Goal: Navigation & Orientation: Find specific page/section

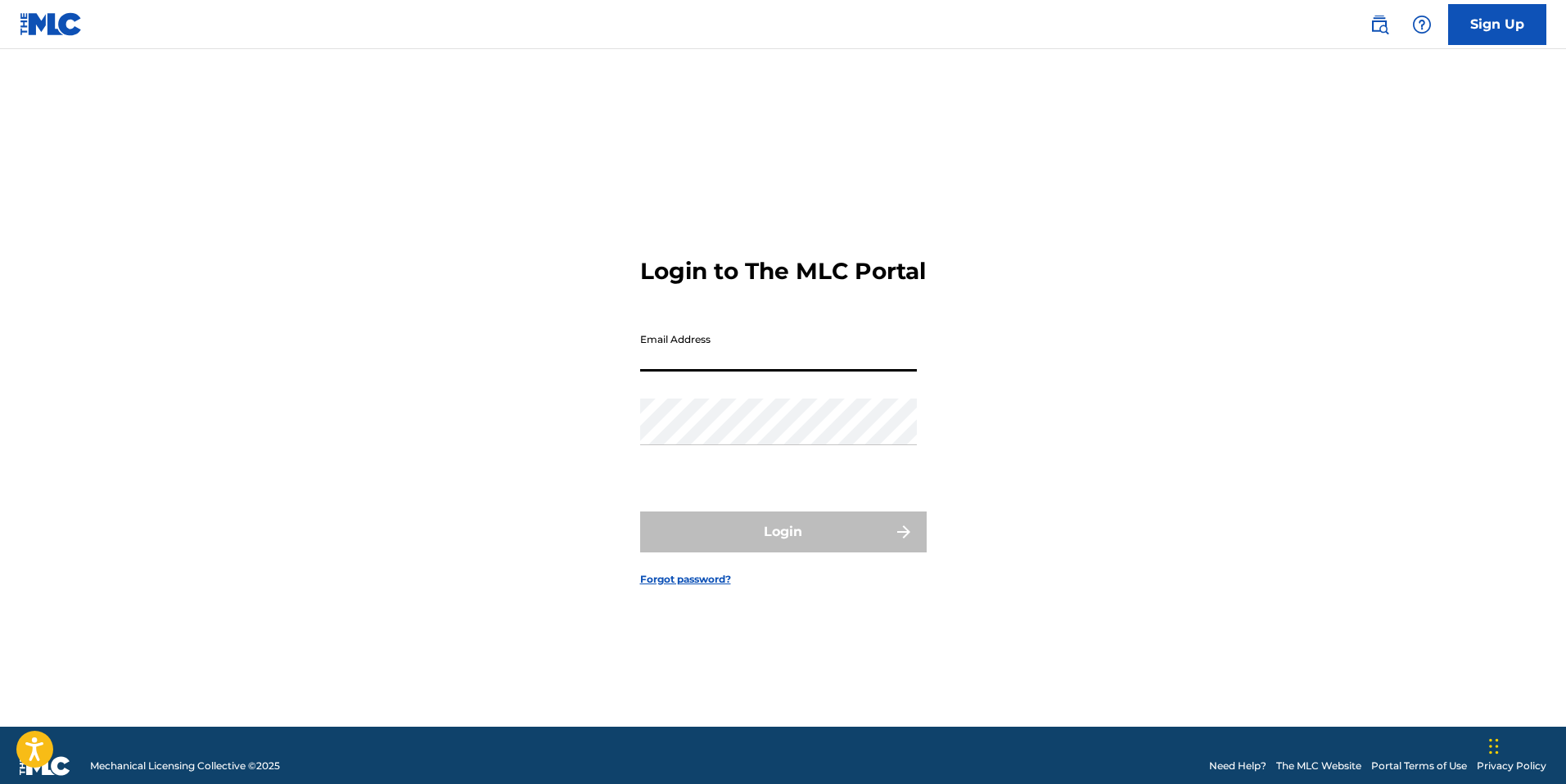
click at [672, 371] on input "Email Address" at bounding box center [778, 347] width 277 height 47
type input "[EMAIL_ADDRESS][DOMAIN_NAME]"
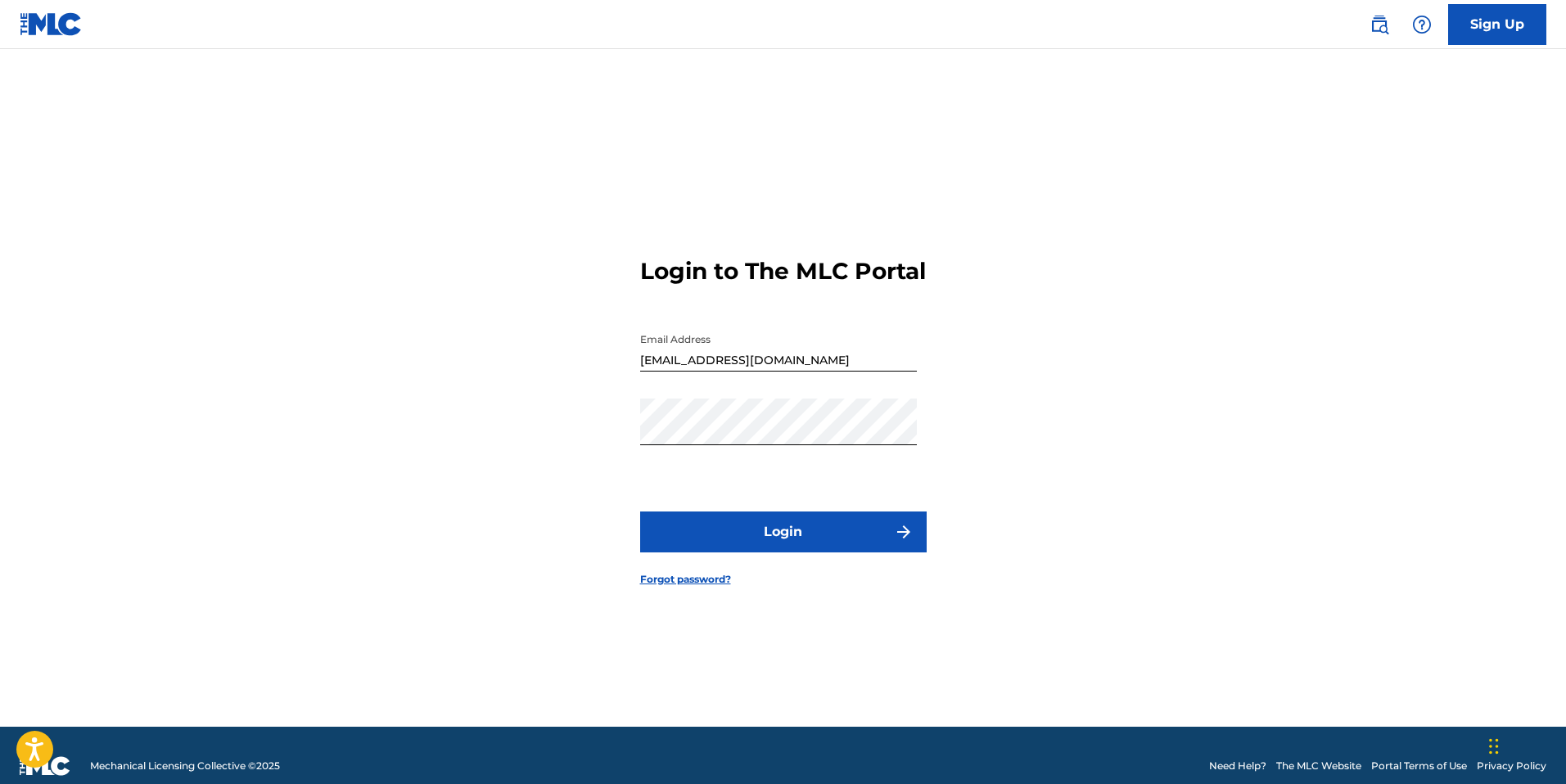
click at [777, 547] on button "Login" at bounding box center [783, 531] width 286 height 40
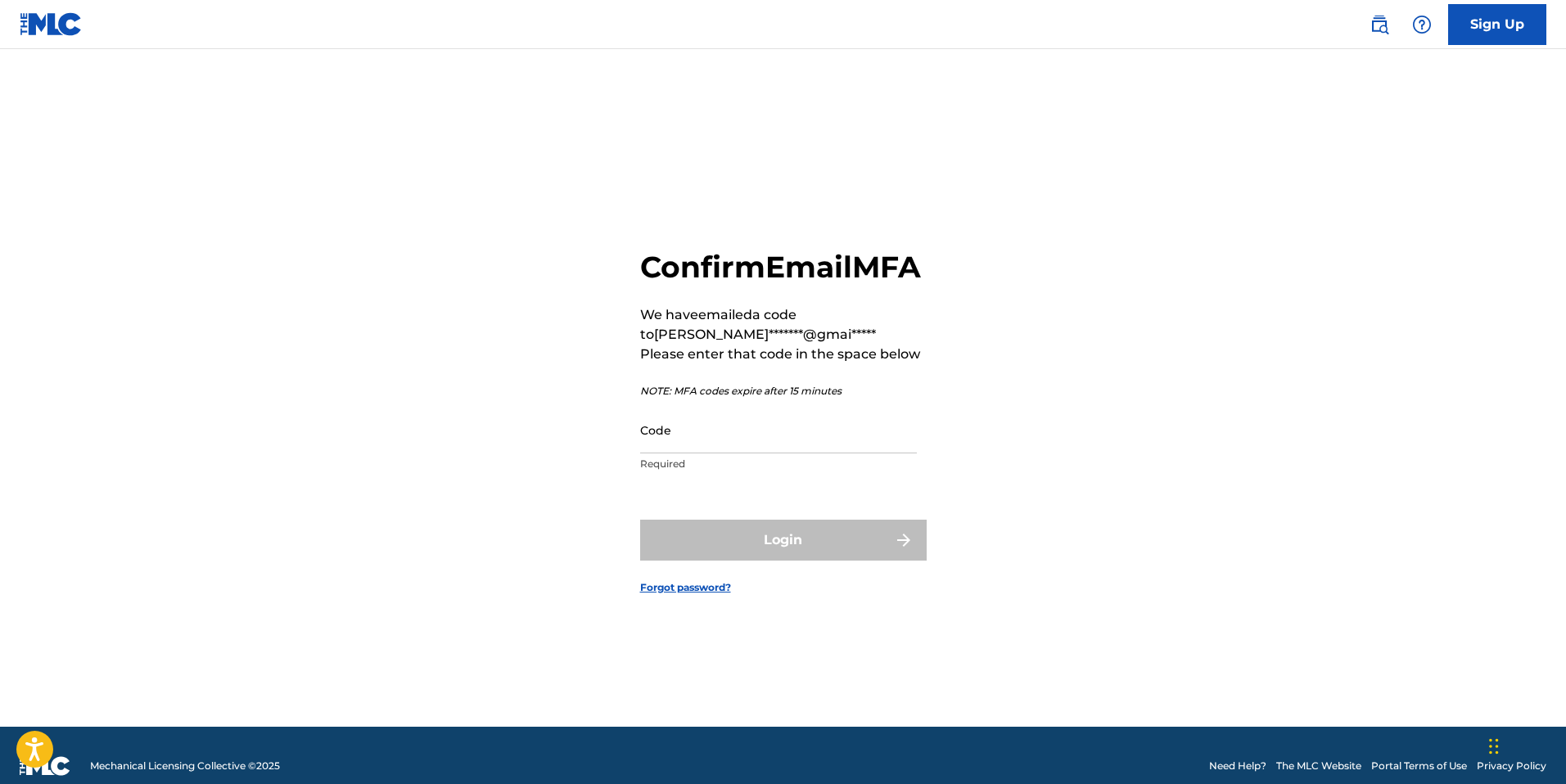
click at [694, 453] on input "Code" at bounding box center [778, 429] width 277 height 47
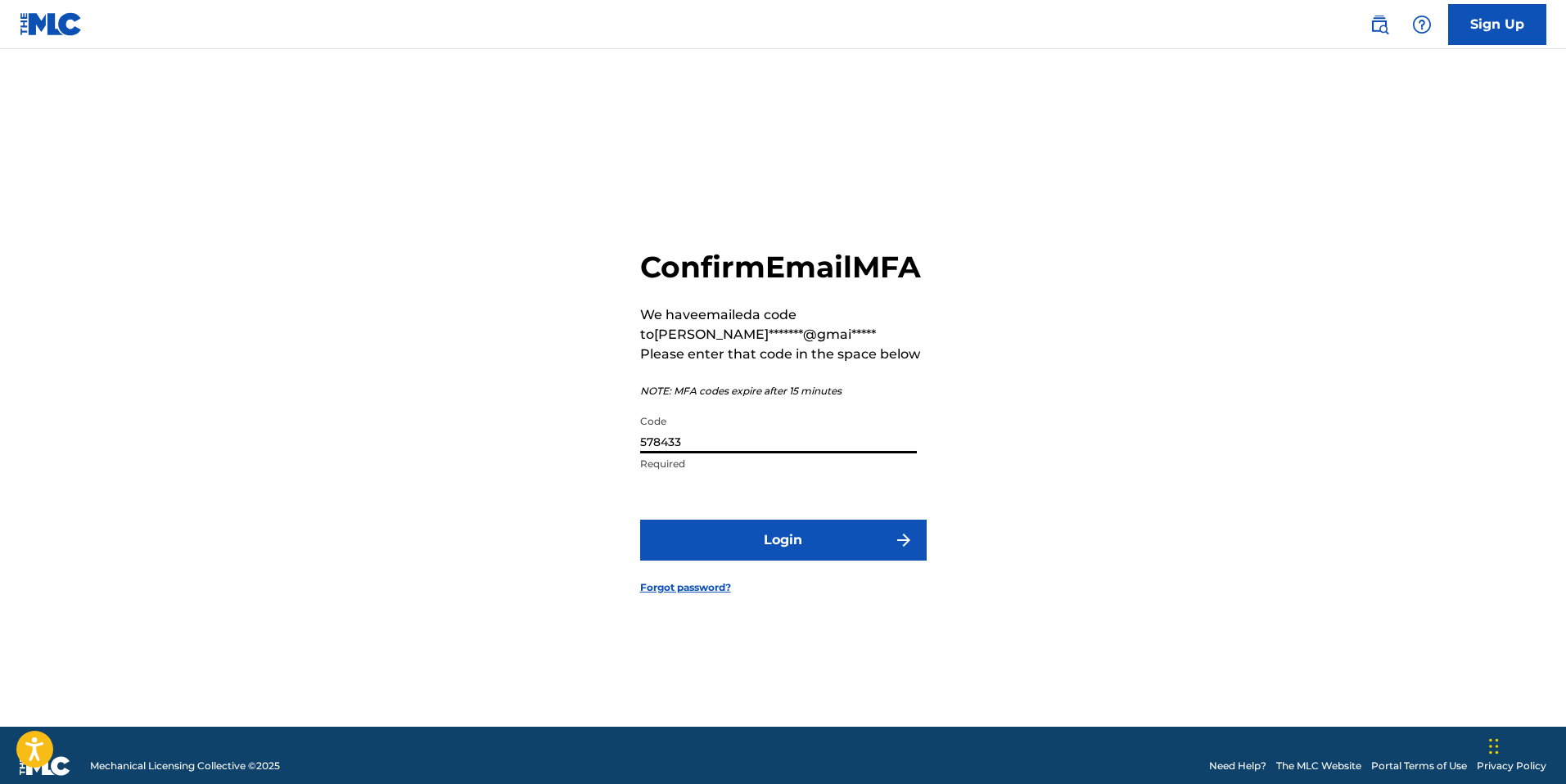
type input "578433"
click at [748, 557] on button "Login" at bounding box center [783, 540] width 286 height 40
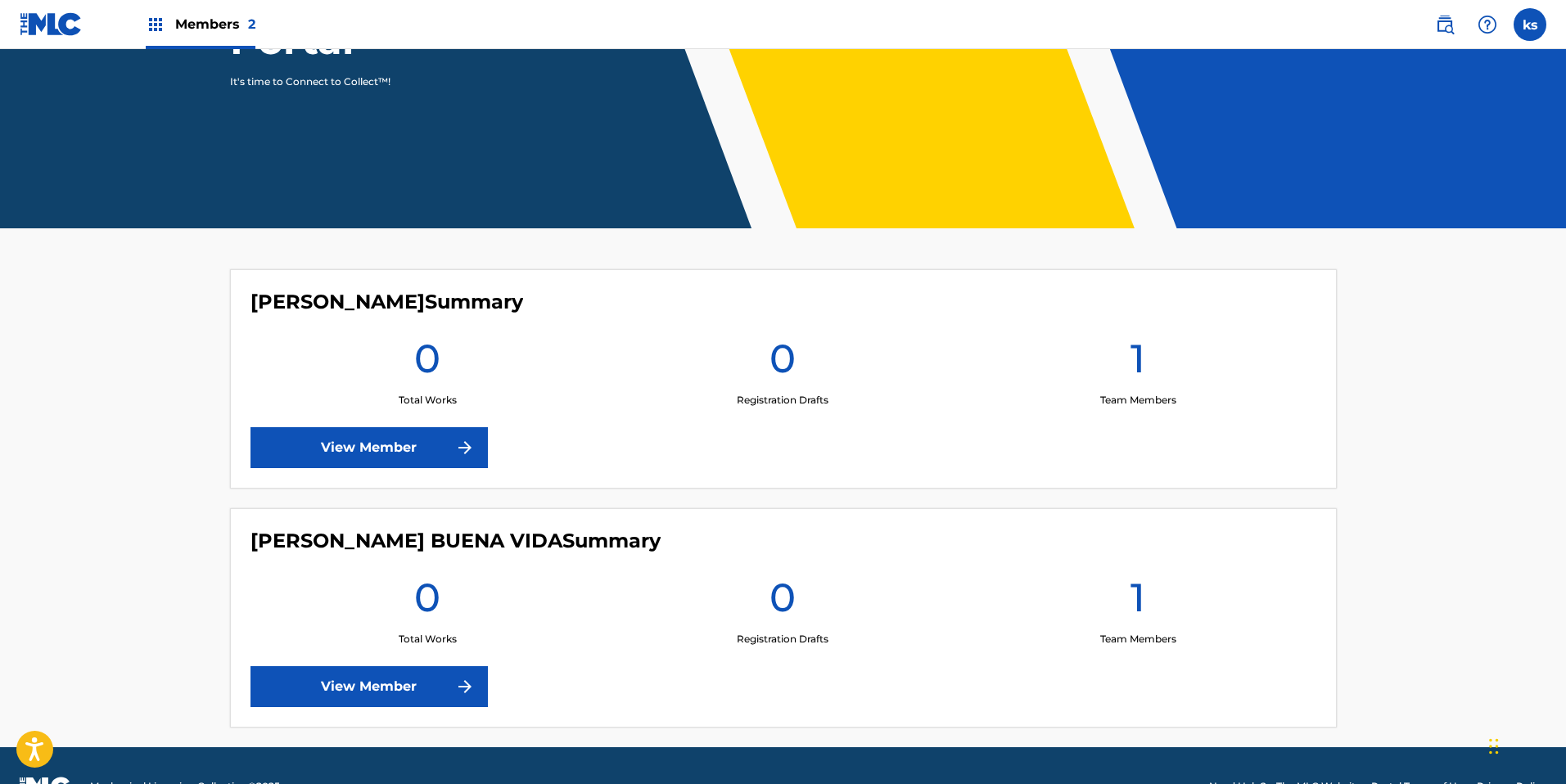
scroll to position [293, 0]
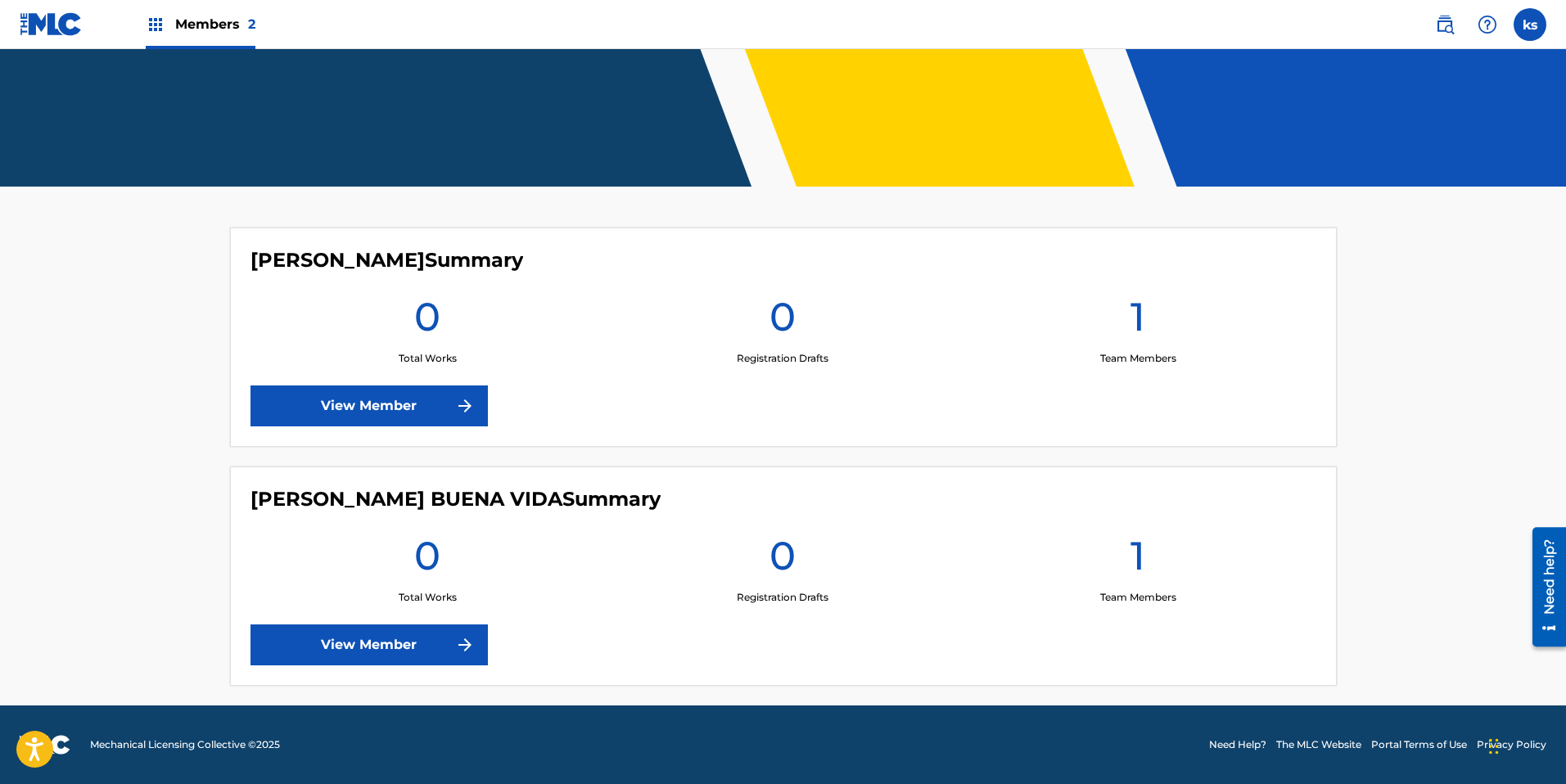
click at [436, 576] on h1 "0" at bounding box center [427, 561] width 26 height 59
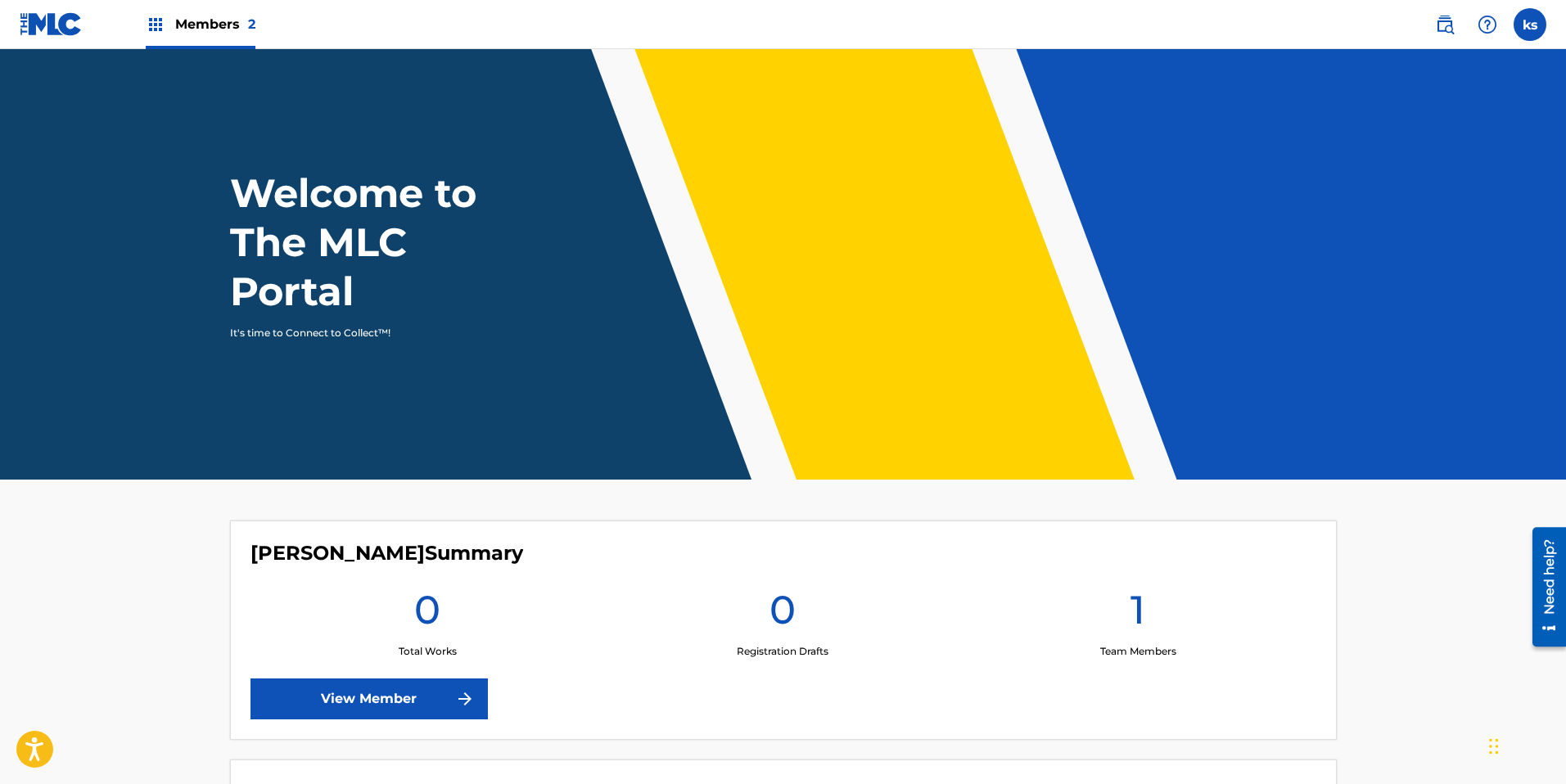
click at [166, 23] on div "Members 2" at bounding box center [200, 24] width 109 height 49
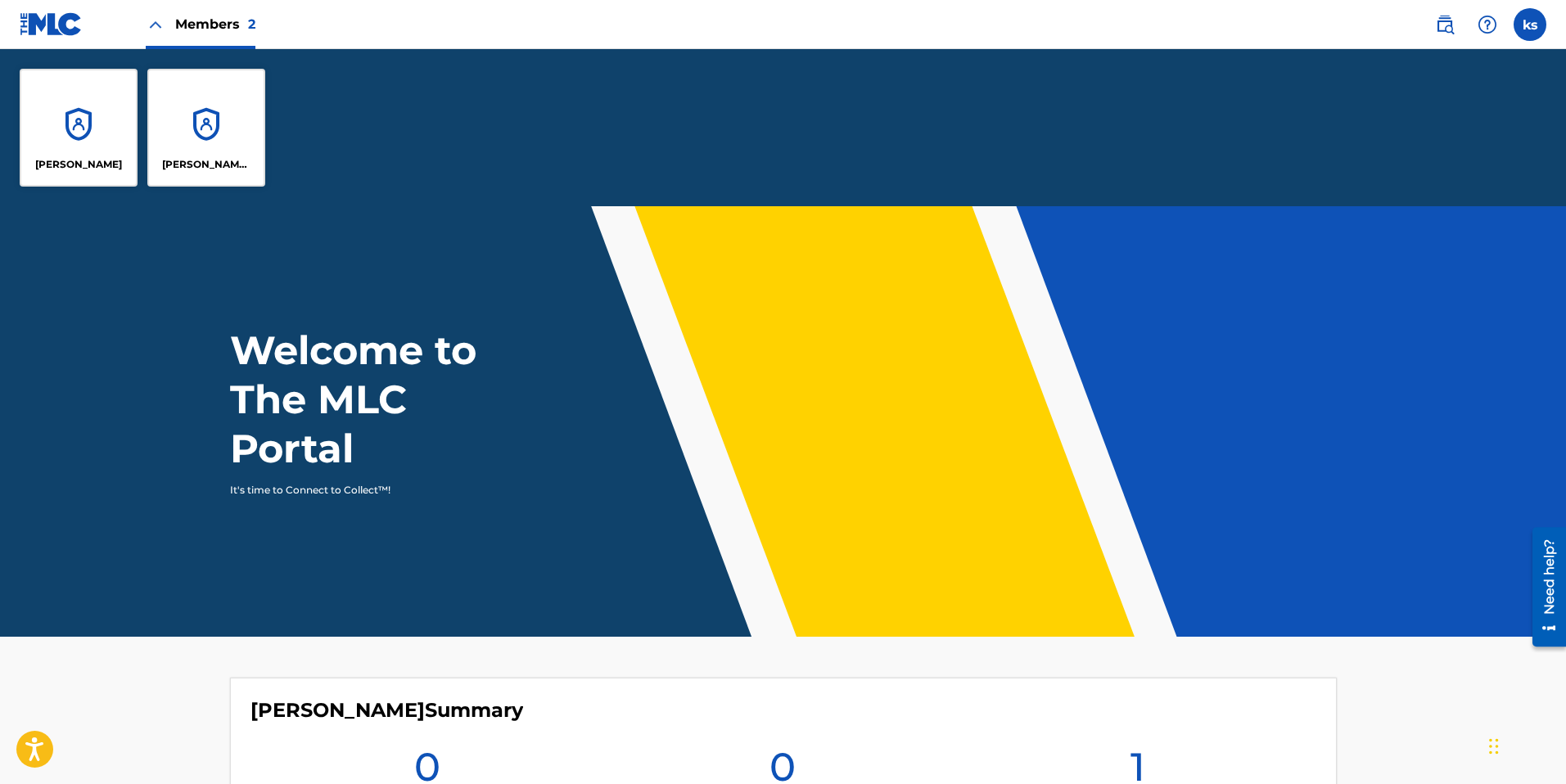
click at [207, 136] on div "[PERSON_NAME] BUENA VIDA" at bounding box center [206, 128] width 118 height 118
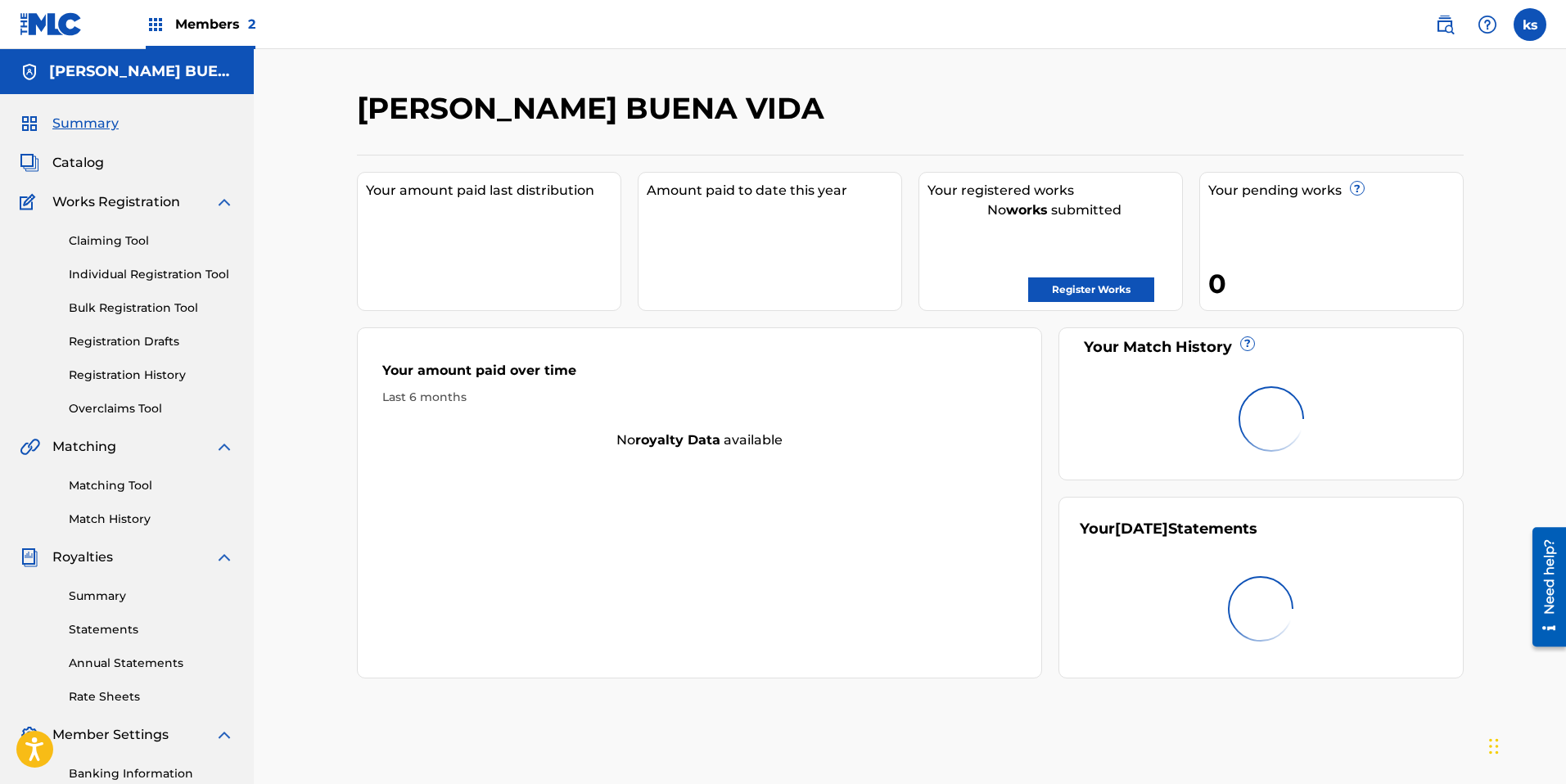
click at [66, 160] on span "Catalog" at bounding box center [78, 162] width 51 height 19
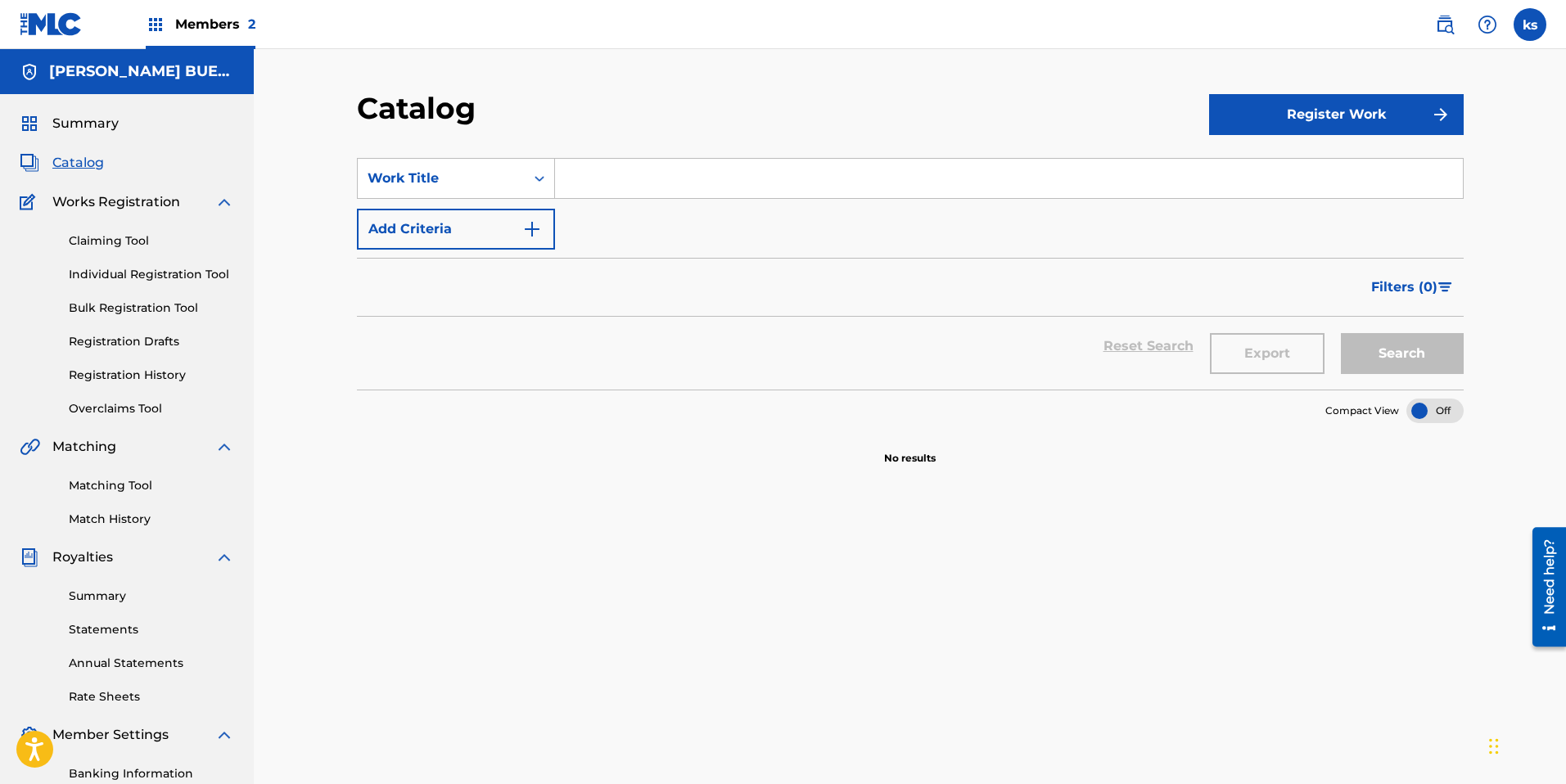
click at [196, 15] on span "Members 2" at bounding box center [214, 24] width 80 height 18
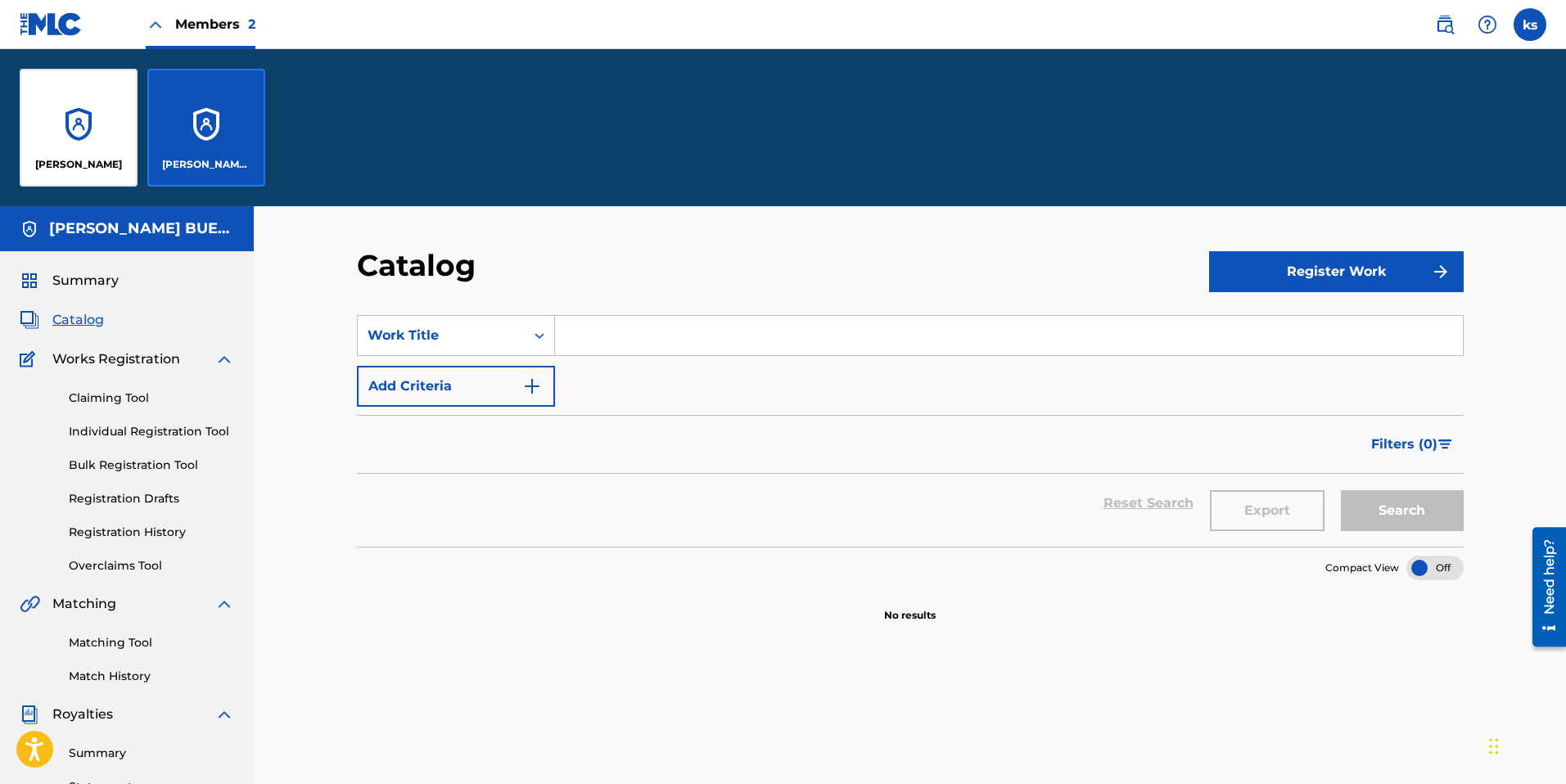
click at [86, 148] on div "[PERSON_NAME]" at bounding box center [78, 128] width 118 height 118
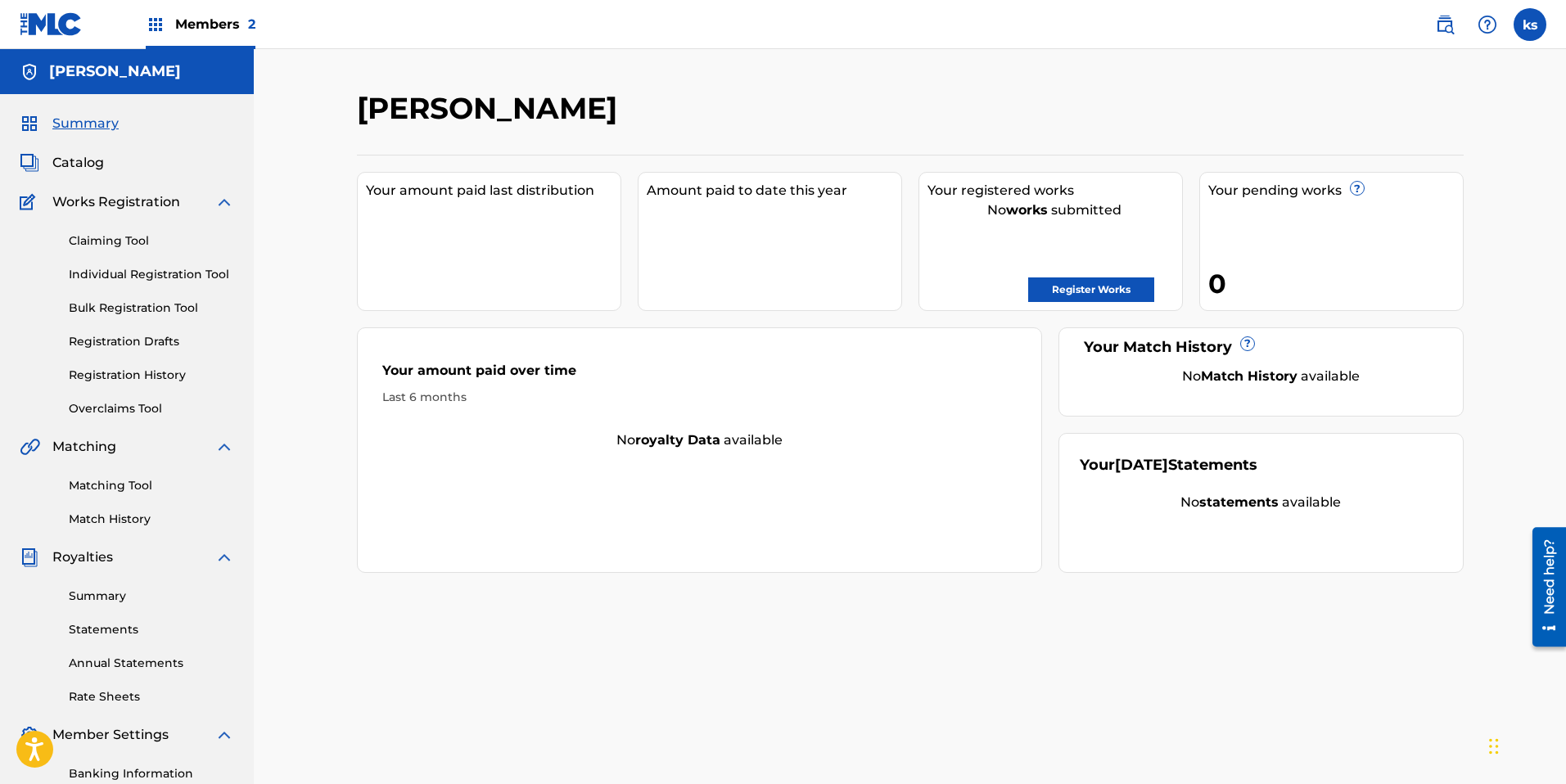
click at [140, 378] on link "Registration History" at bounding box center [152, 375] width 166 height 17
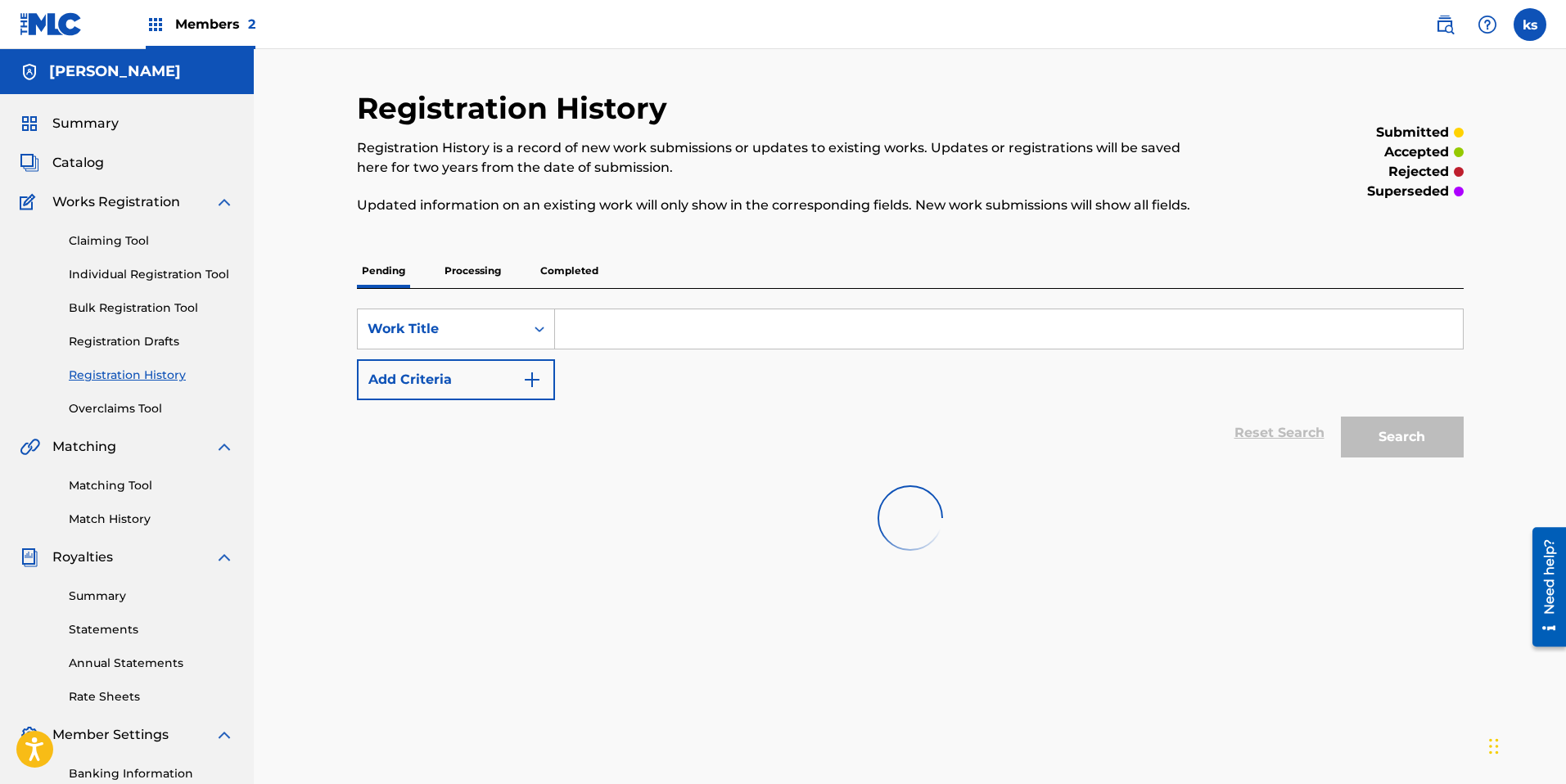
click at [134, 410] on link "Overclaims Tool" at bounding box center [152, 408] width 166 height 17
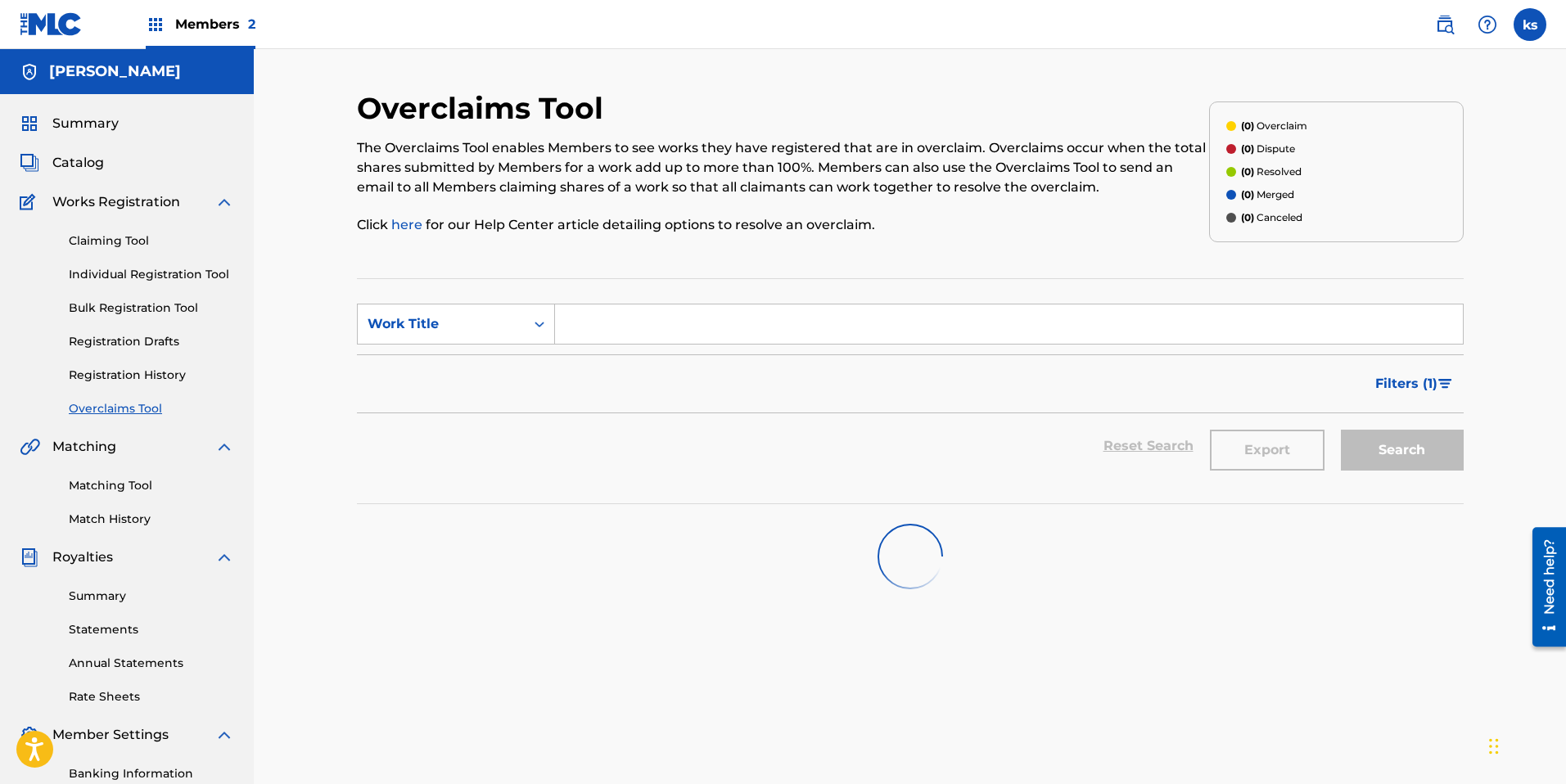
click at [142, 342] on link "Registration Drafts" at bounding box center [152, 341] width 166 height 17
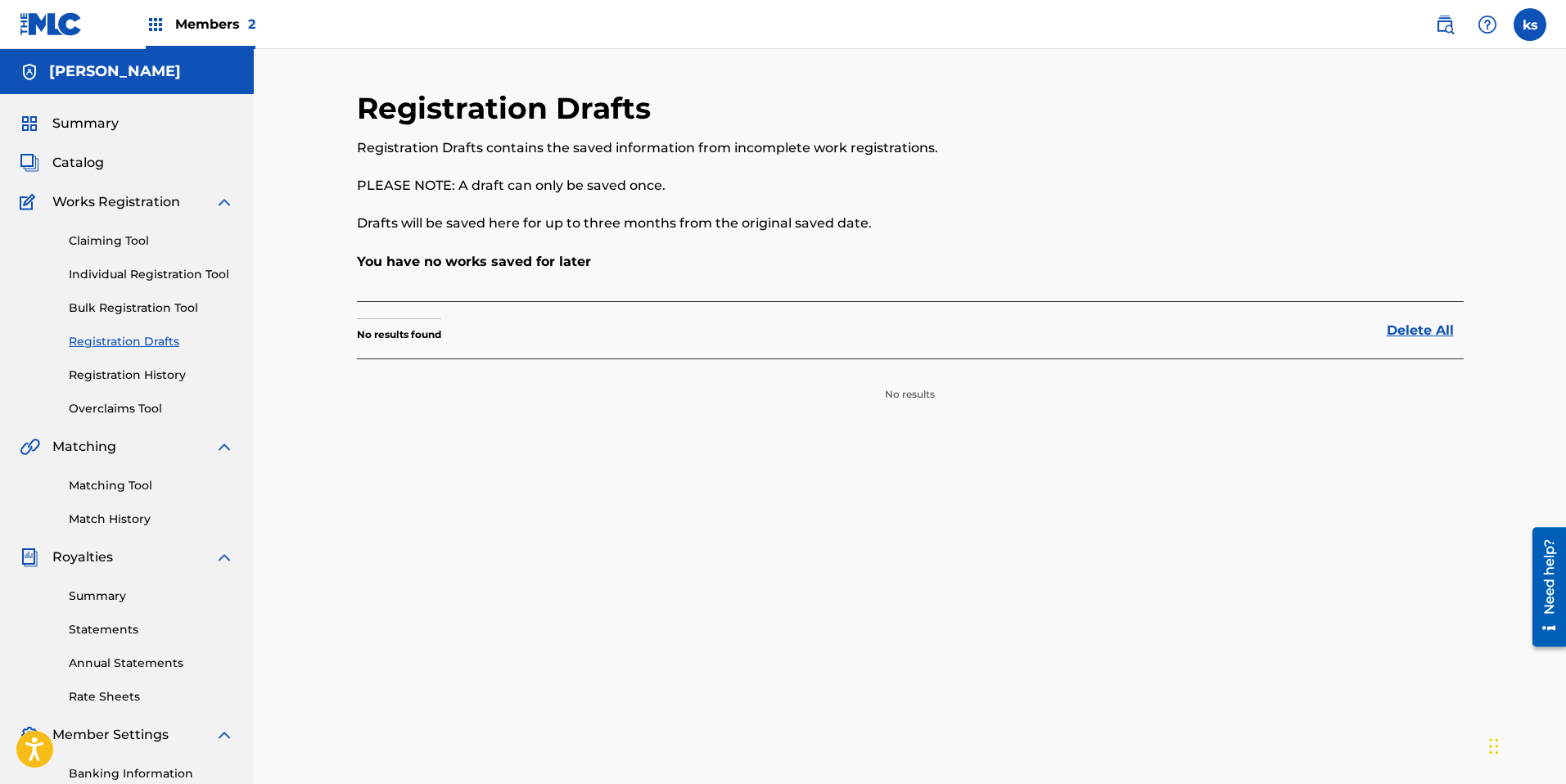
click at [141, 271] on link "Individual Registration Tool" at bounding box center [152, 274] width 166 height 17
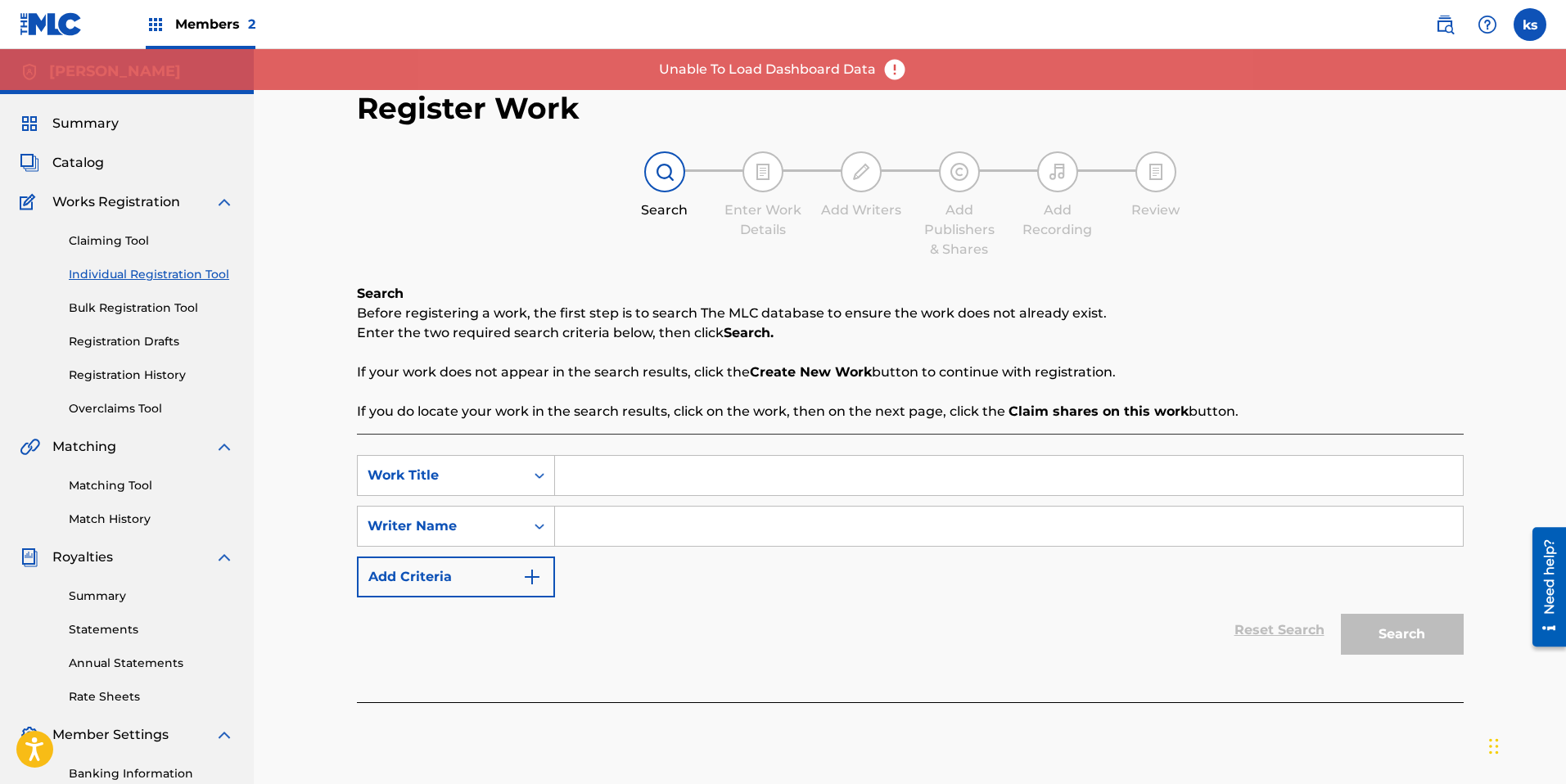
click at [67, 127] on span "Summary" at bounding box center [86, 123] width 66 height 19
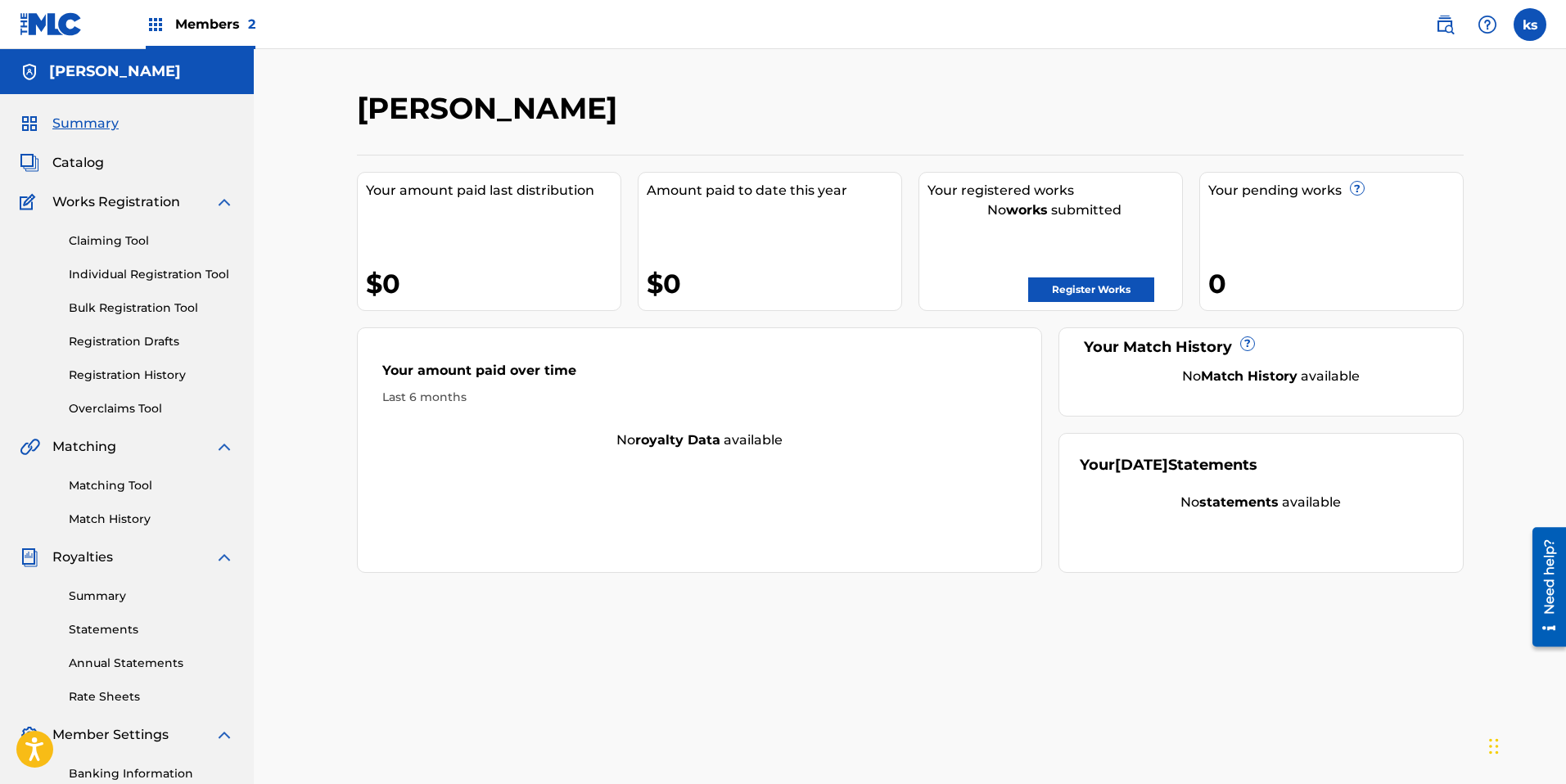
click at [185, 30] on span "Members 2" at bounding box center [214, 24] width 80 height 18
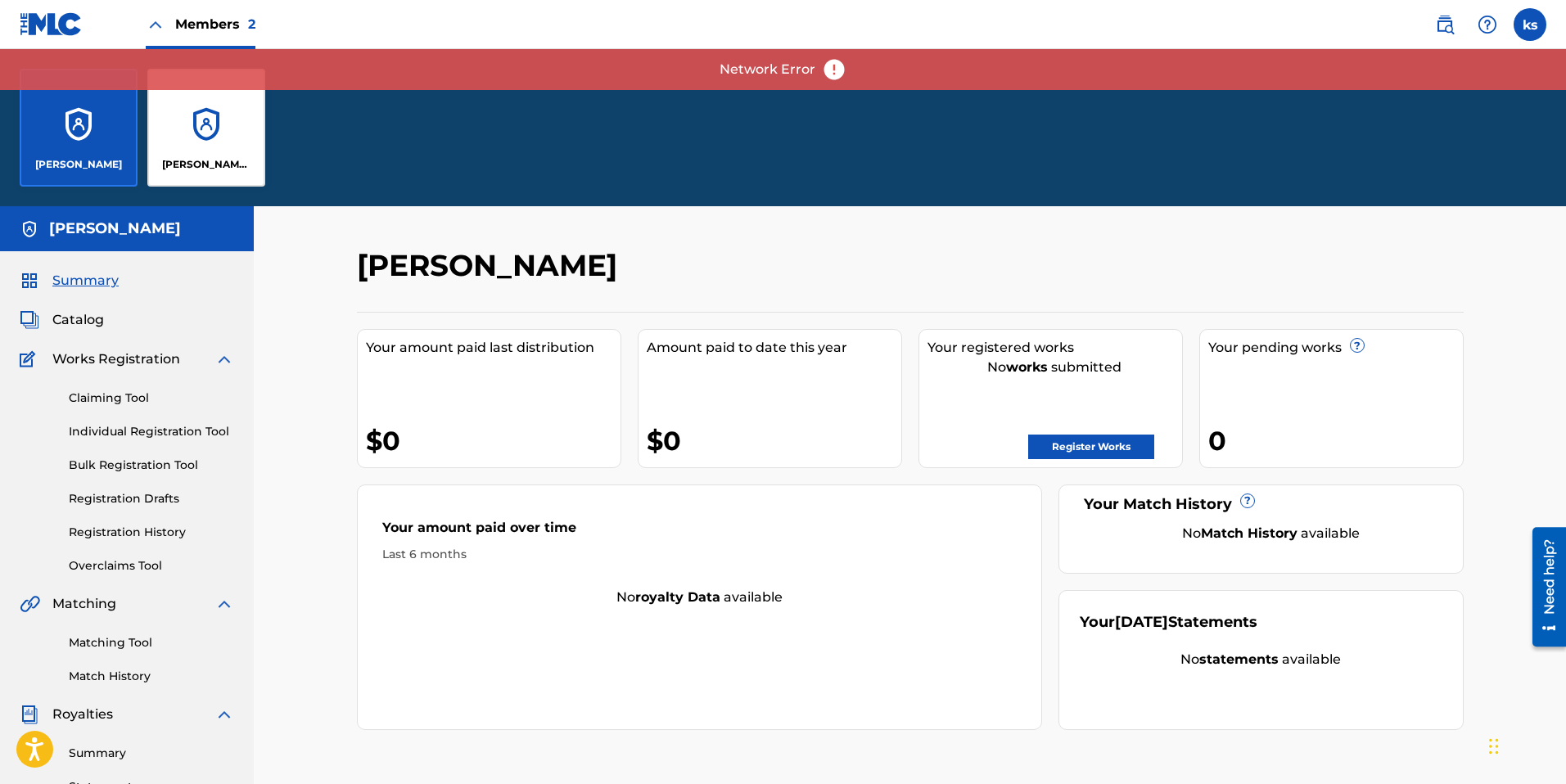
click at [217, 128] on div "[PERSON_NAME] BUENA VIDA" at bounding box center [206, 128] width 118 height 118
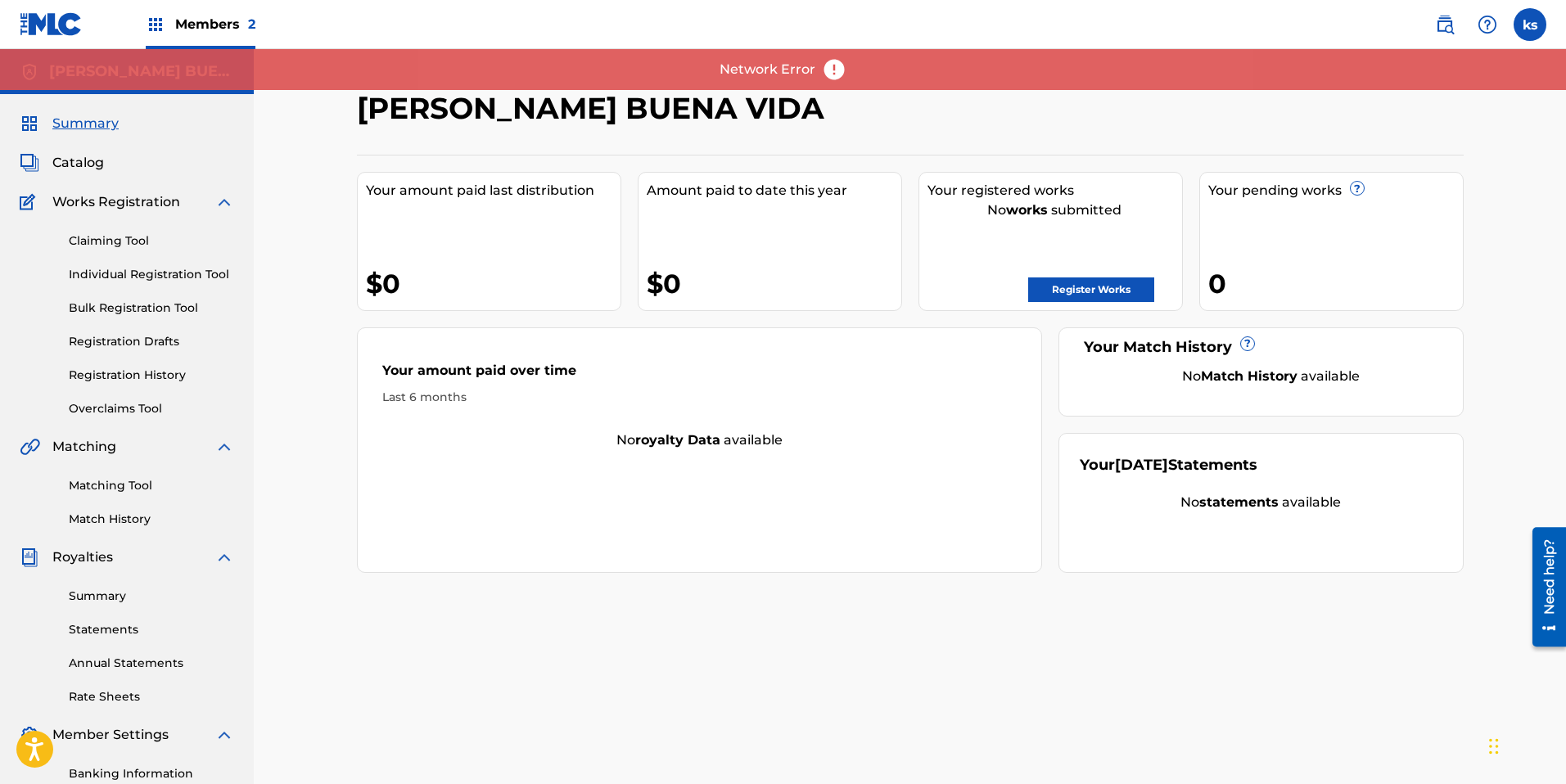
click at [162, 379] on link "Registration History" at bounding box center [152, 375] width 166 height 17
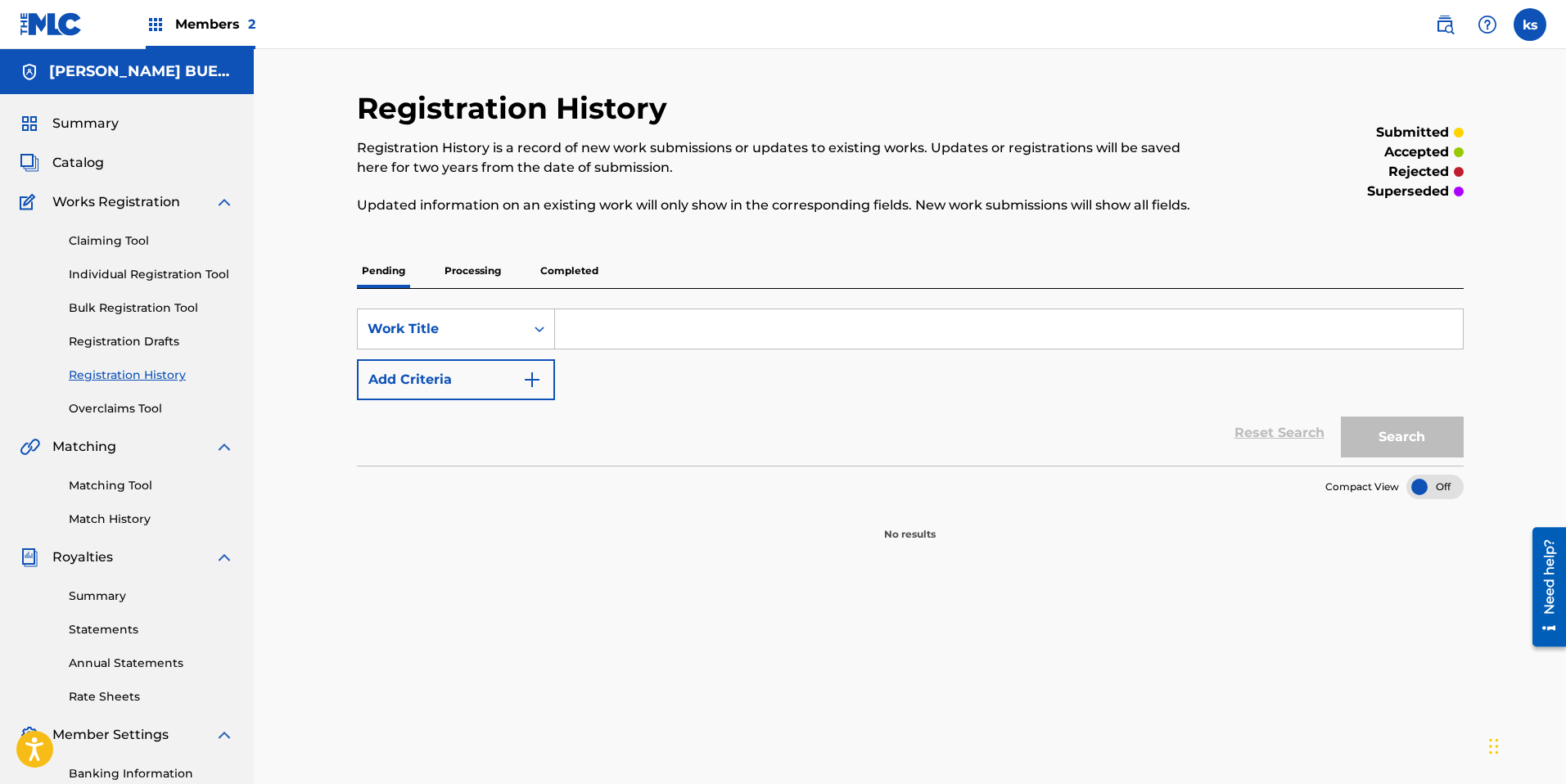
click at [154, 336] on link "Registration Drafts" at bounding box center [152, 341] width 166 height 17
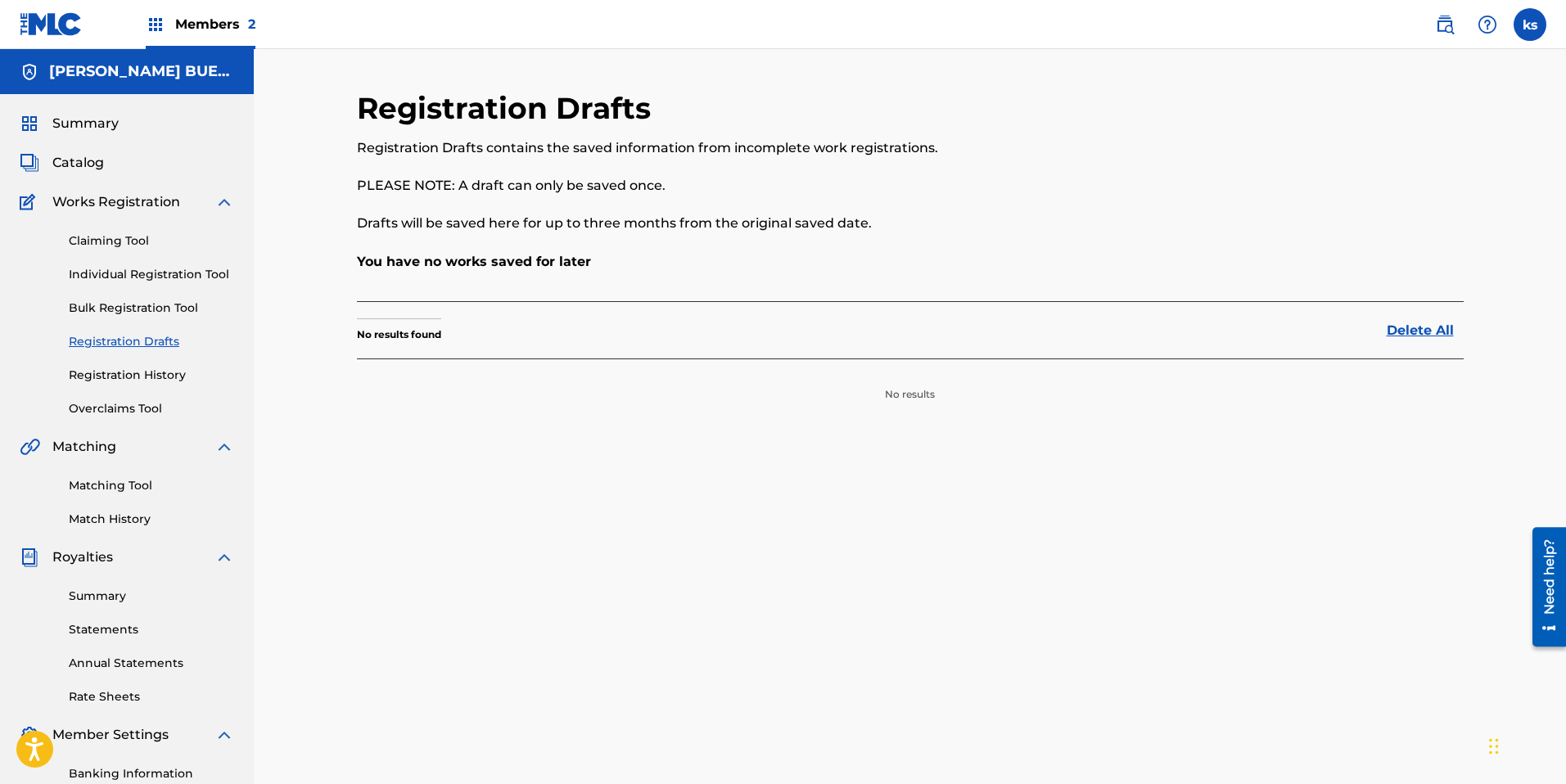
click at [153, 380] on link "Registration History" at bounding box center [152, 375] width 166 height 17
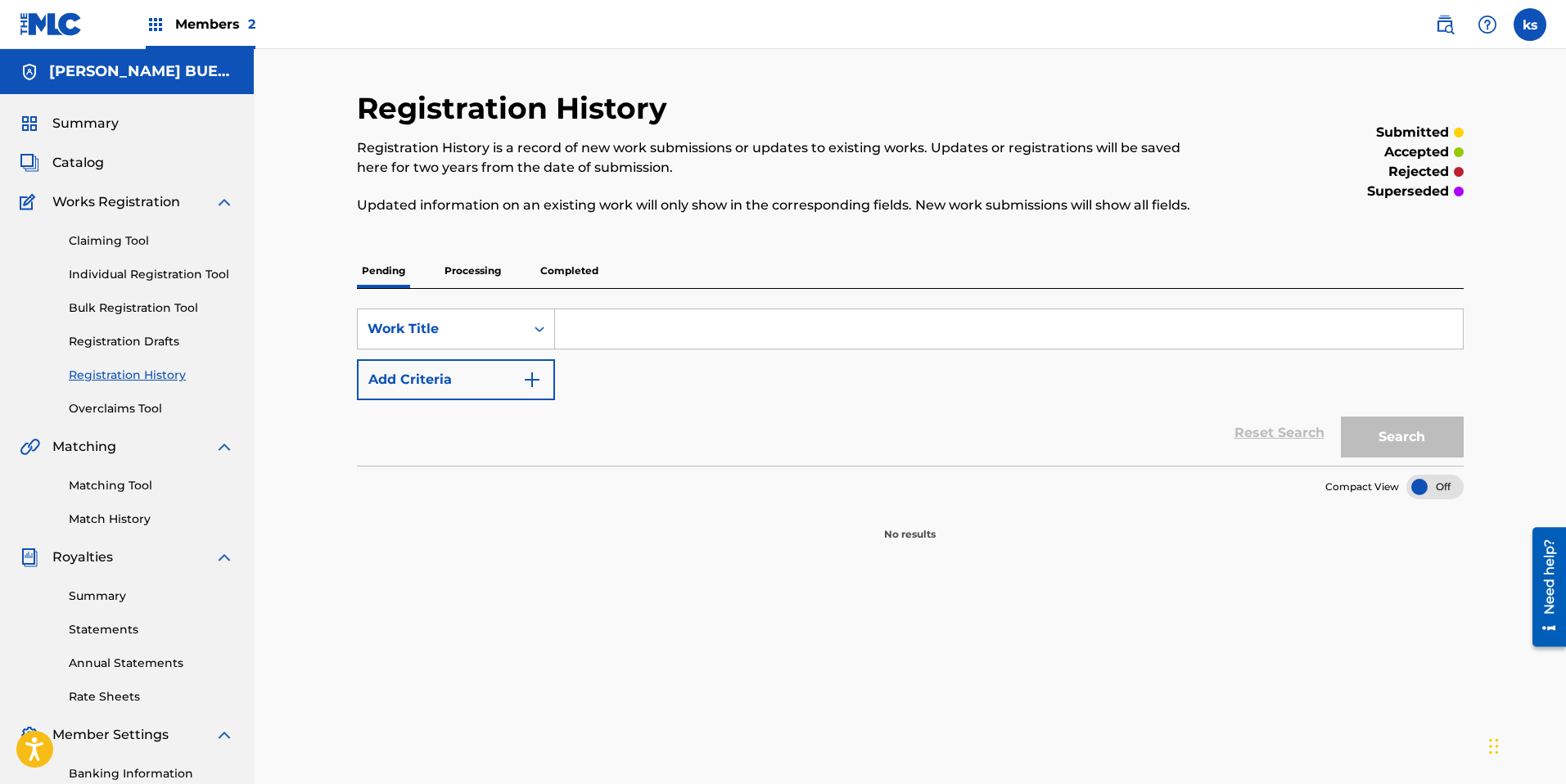
click at [1430, 491] on div at bounding box center [1435, 486] width 57 height 25
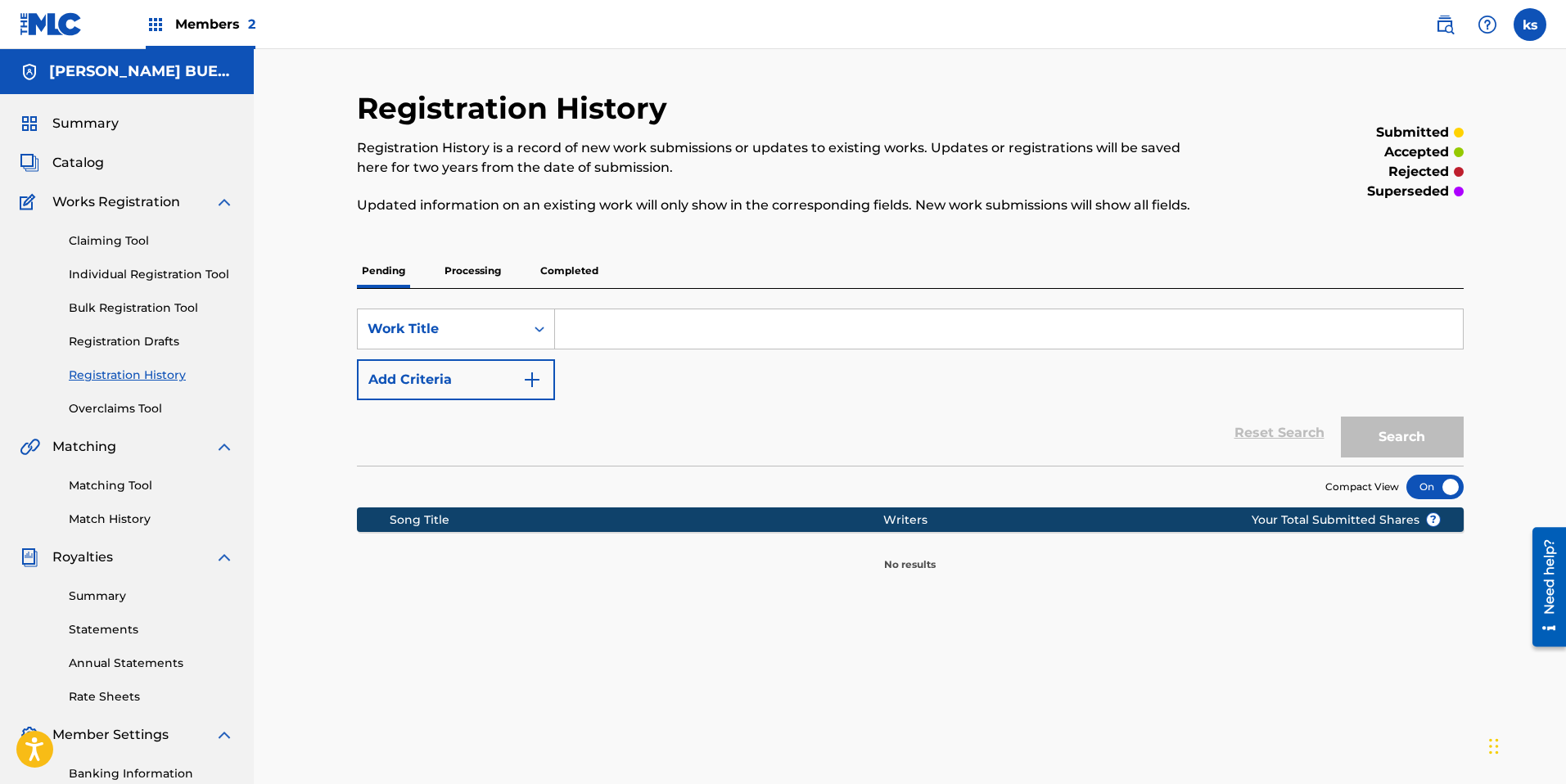
click at [1430, 491] on div at bounding box center [1435, 486] width 57 height 25
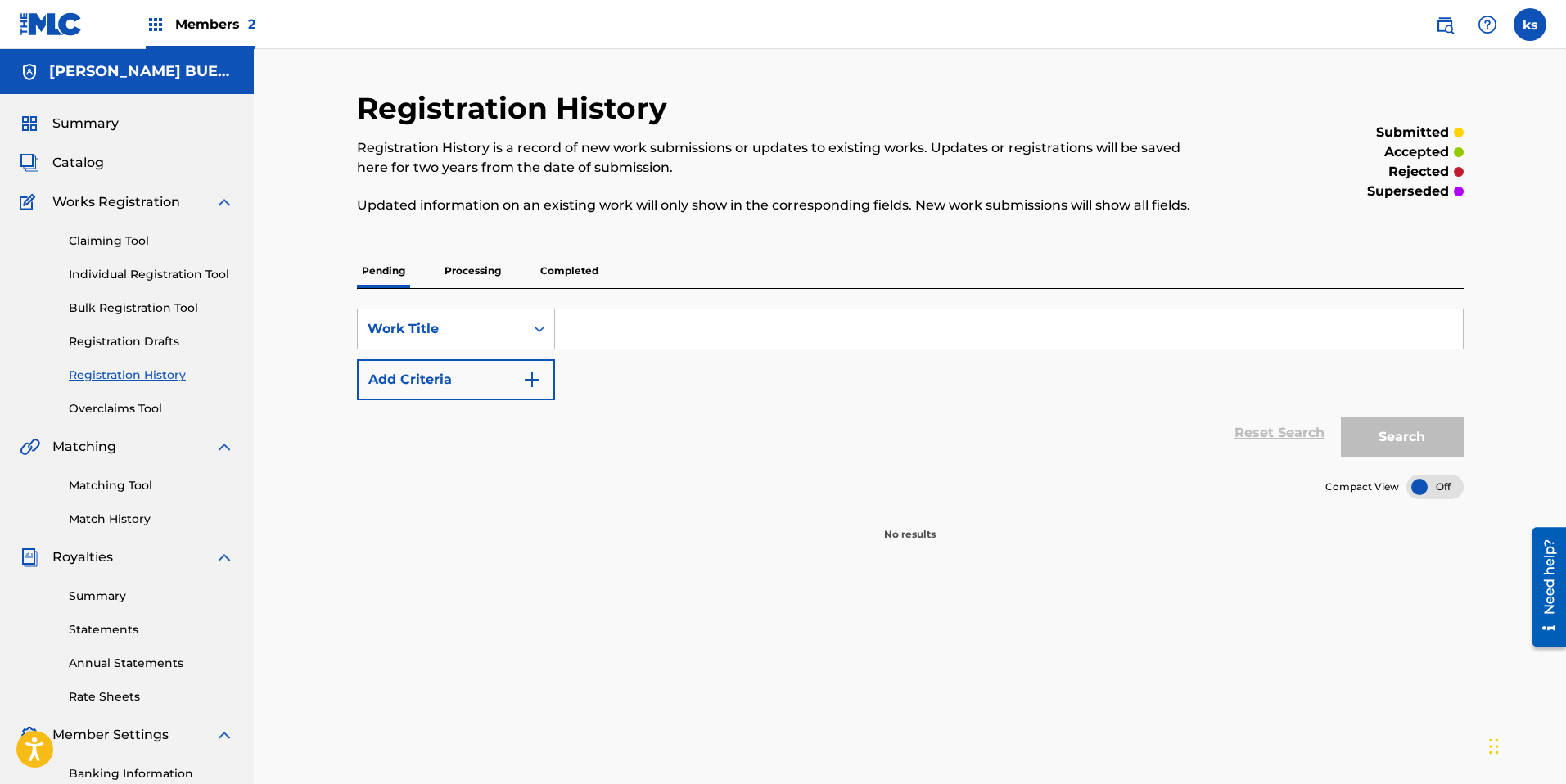
click at [1430, 491] on div at bounding box center [1435, 486] width 57 height 25
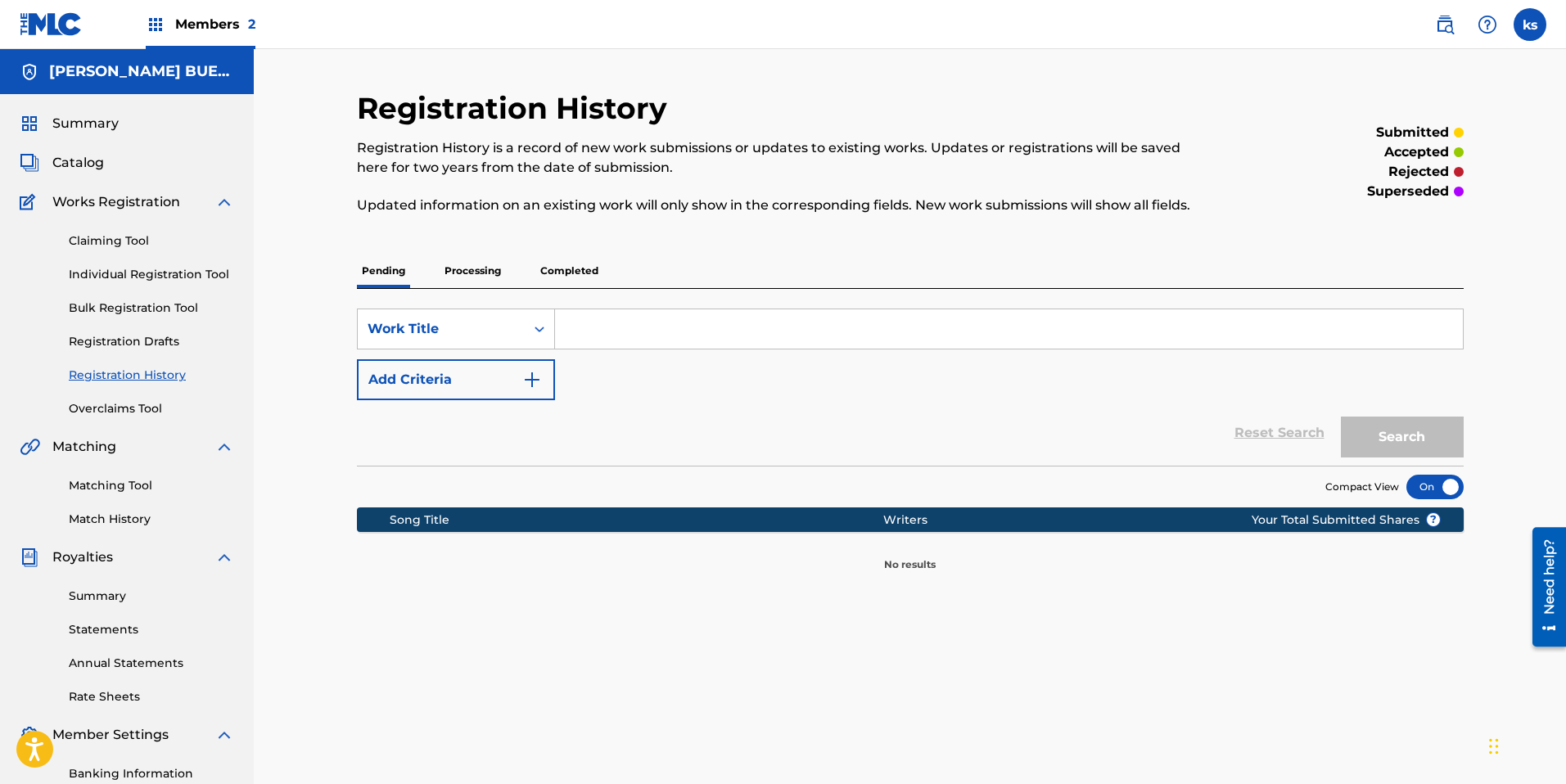
click at [208, 26] on span "Members 2" at bounding box center [214, 24] width 80 height 18
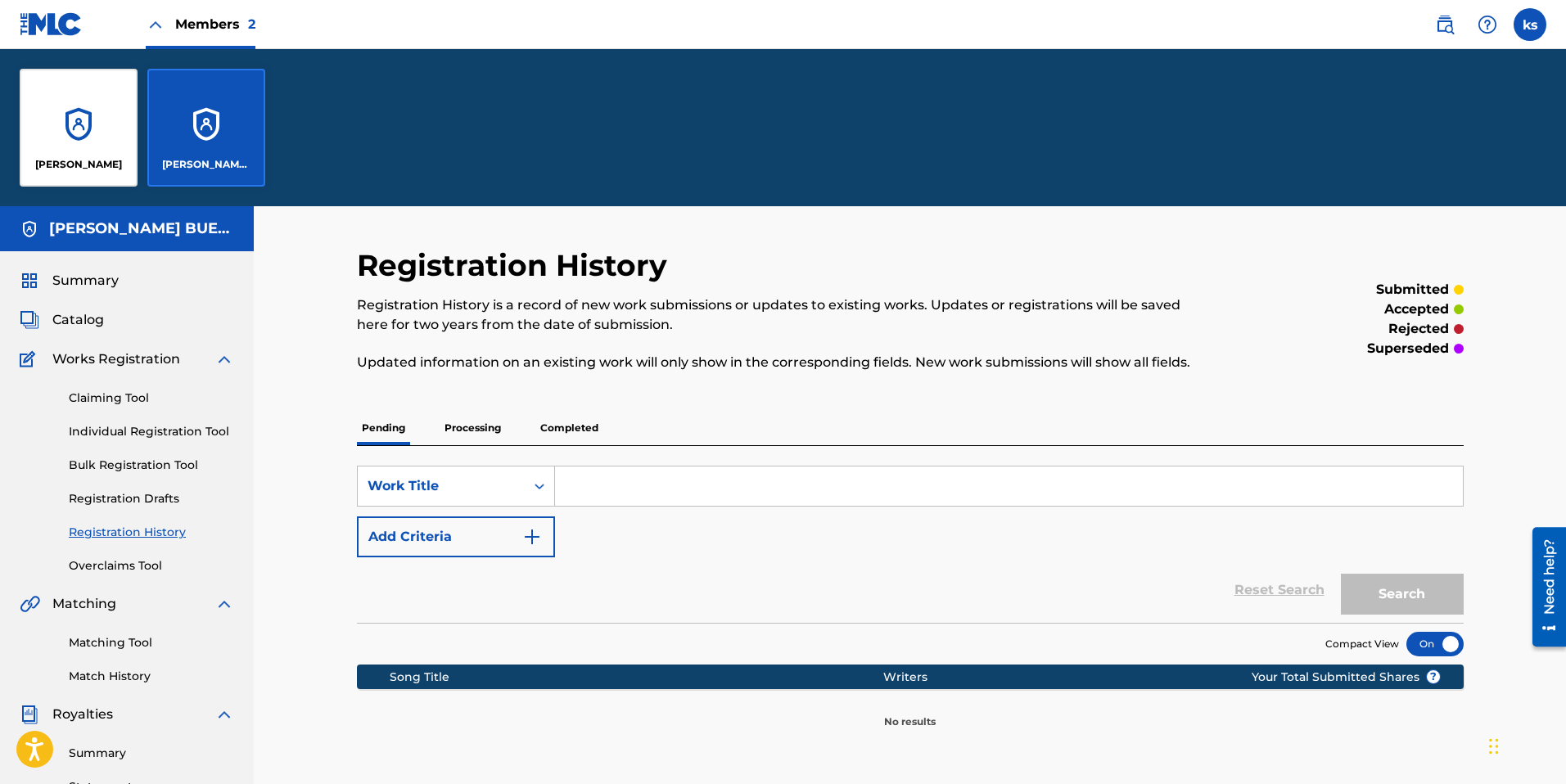
click at [66, 160] on p "[PERSON_NAME]" at bounding box center [78, 165] width 86 height 15
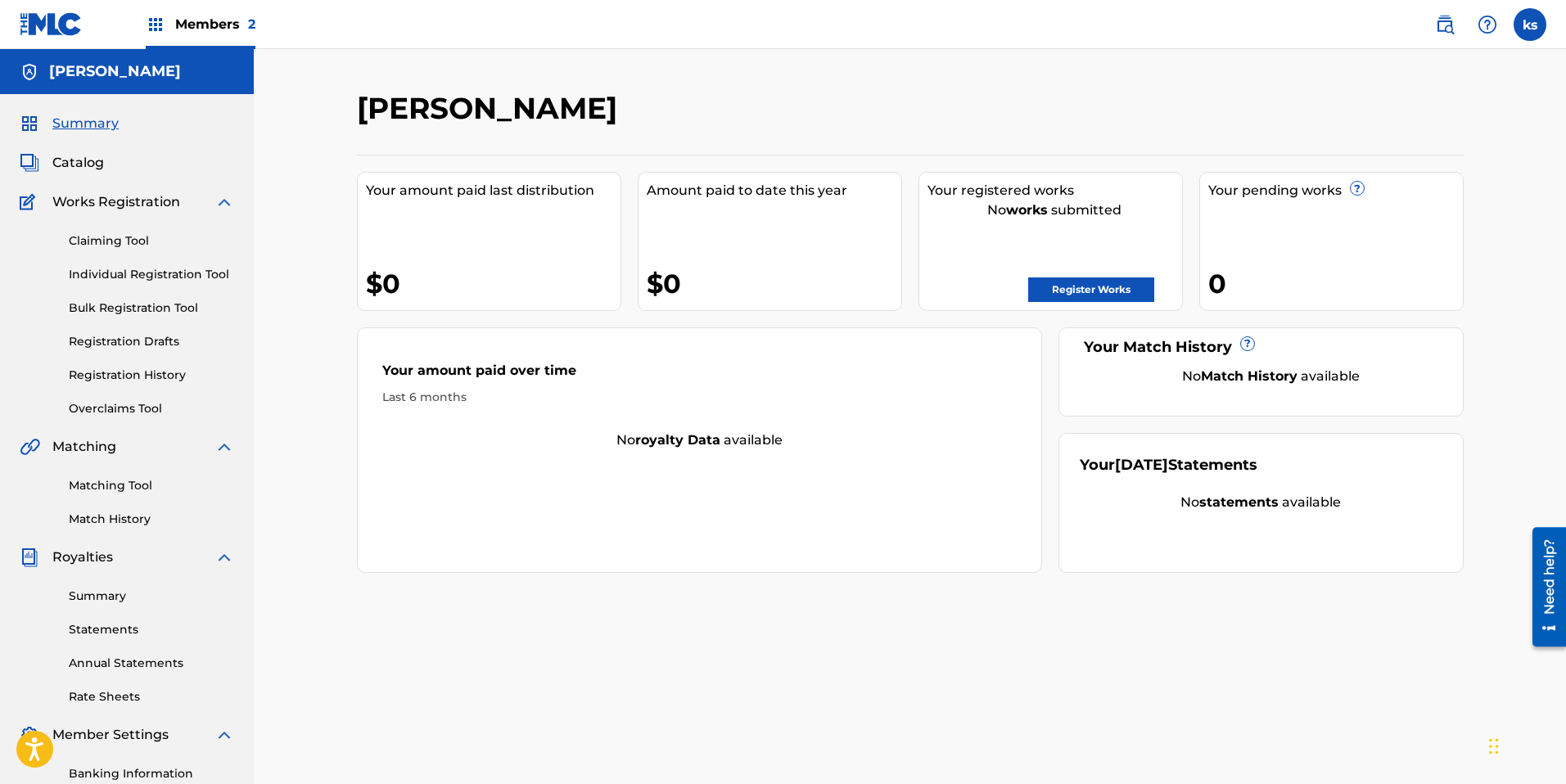
click at [153, 374] on link "Registration History" at bounding box center [152, 375] width 166 height 17
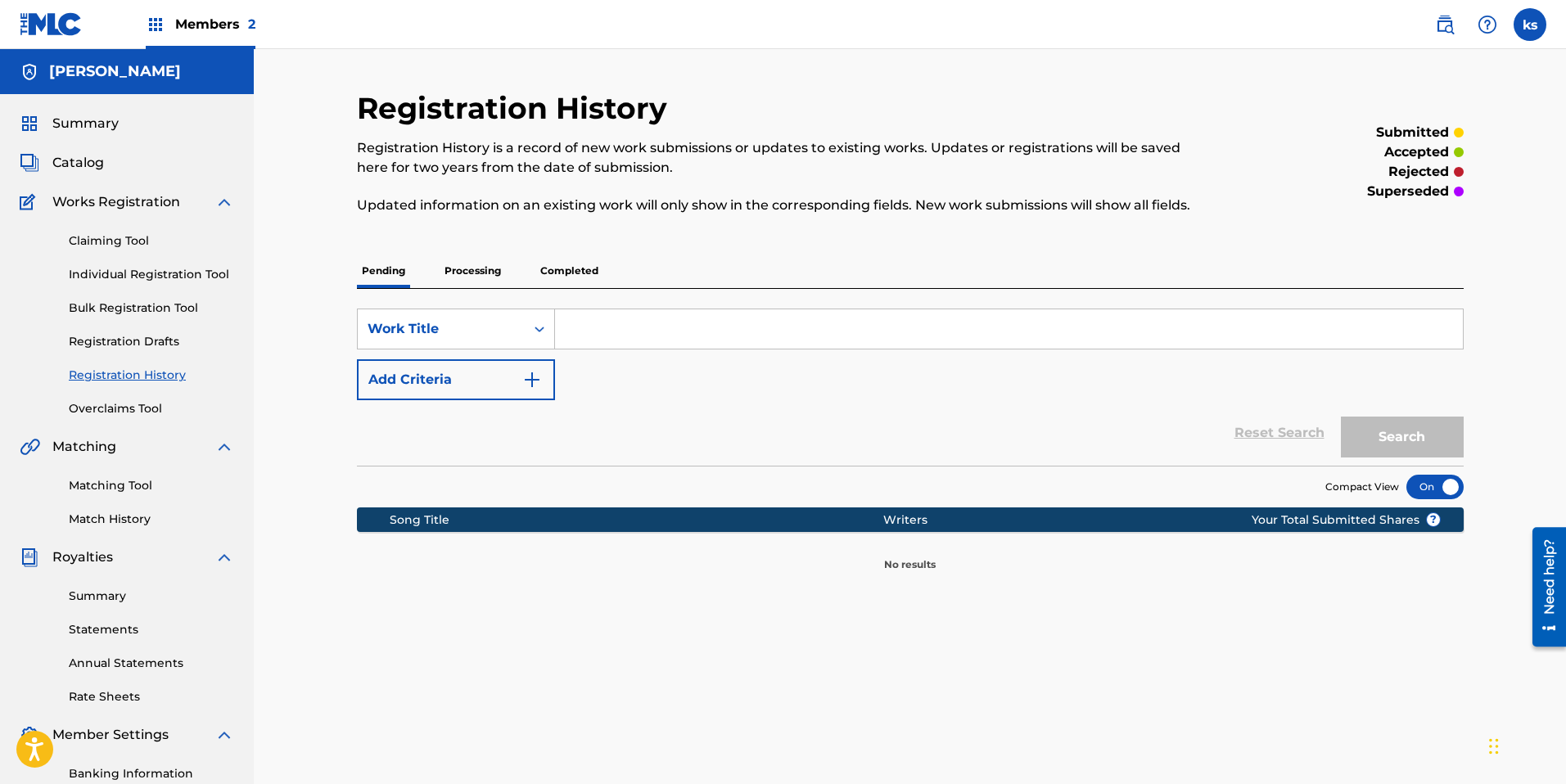
click at [992, 511] on div "Writers" at bounding box center [1092, 519] width 420 height 17
click at [71, 167] on span "Catalog" at bounding box center [78, 162] width 51 height 19
